Goal: Information Seeking & Learning: Learn about a topic

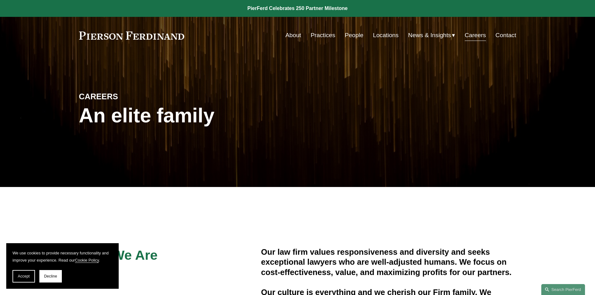
click at [323, 37] on link "Practices" at bounding box center [323, 35] width 25 height 12
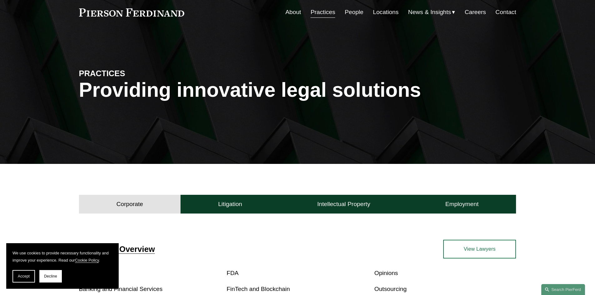
scroll to position [125, 0]
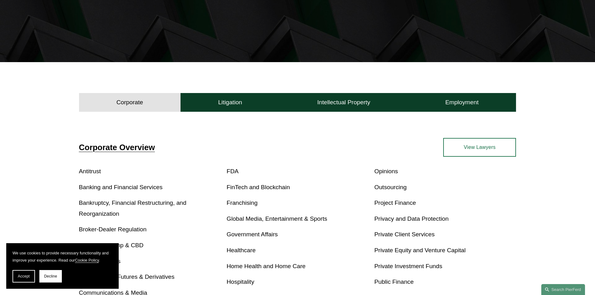
click at [48, 138] on div "Corporate Overview Antitrust Banking and Financial Services Bankruptcy, Financi…" at bounding box center [297, 279] width 595 height 330
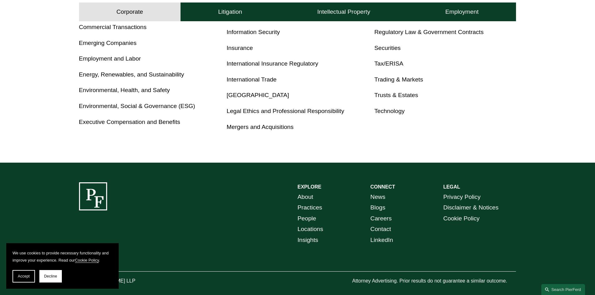
scroll to position [417, 0]
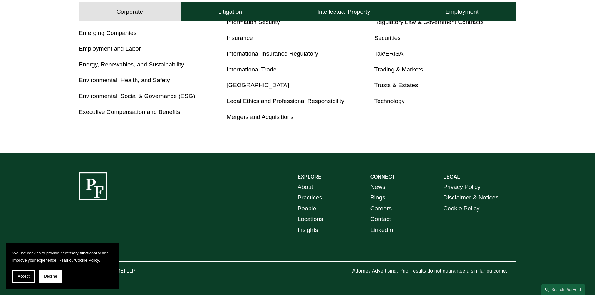
drag, startPoint x: 15, startPoint y: 278, endPoint x: 76, endPoint y: 279, distance: 61.3
click at [15, 278] on button "Accept" at bounding box center [24, 276] width 23 height 13
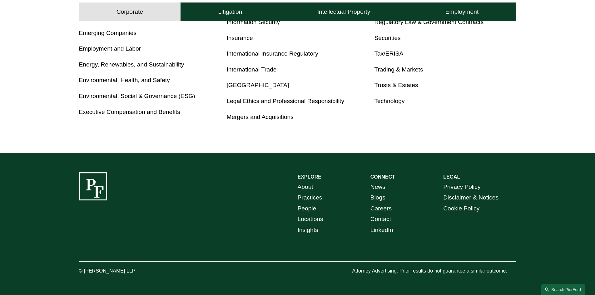
drag, startPoint x: 141, startPoint y: 271, endPoint x: 84, endPoint y: 271, distance: 56.6
click at [84, 271] on p "© [PERSON_NAME] LLP" at bounding box center [124, 271] width 91 height 9
copy p "[PERSON_NAME] LLP"
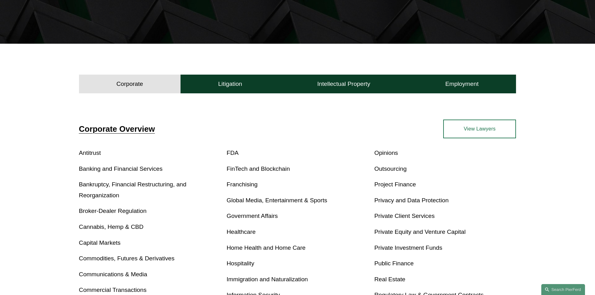
scroll to position [136, 0]
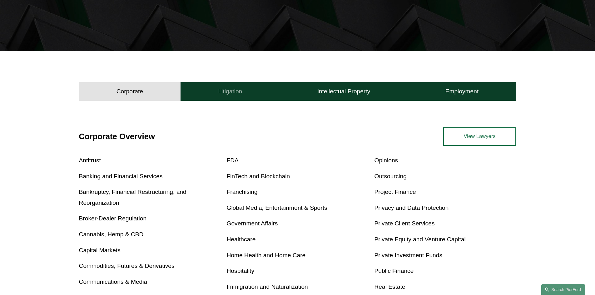
click at [228, 93] on h4 "Litigation" at bounding box center [230, 92] width 24 height 8
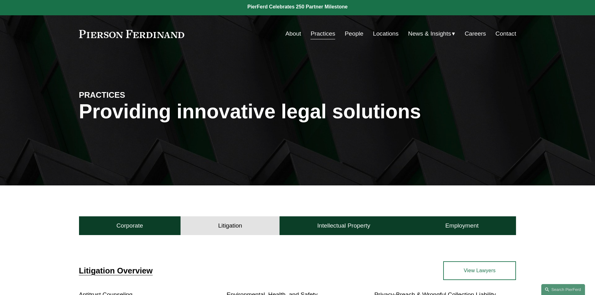
scroll to position [0, 0]
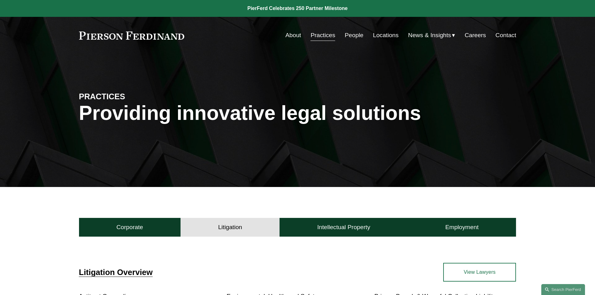
click at [386, 33] on link "Locations" at bounding box center [386, 35] width 26 height 12
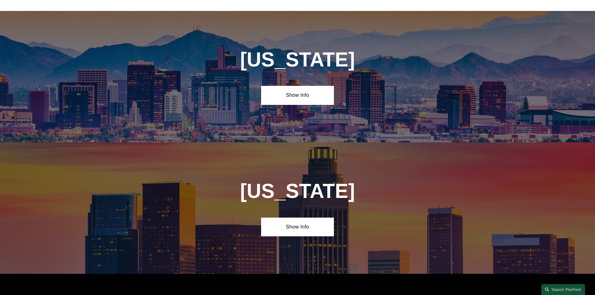
scroll to position [219, 0]
